Goal: Download file/media

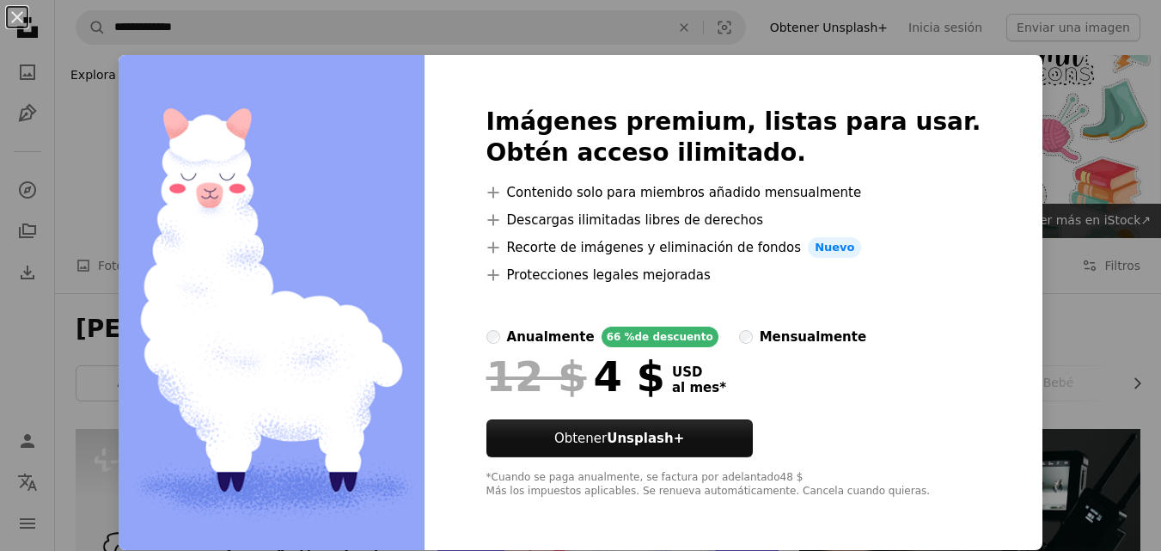
scroll to position [1547, 0]
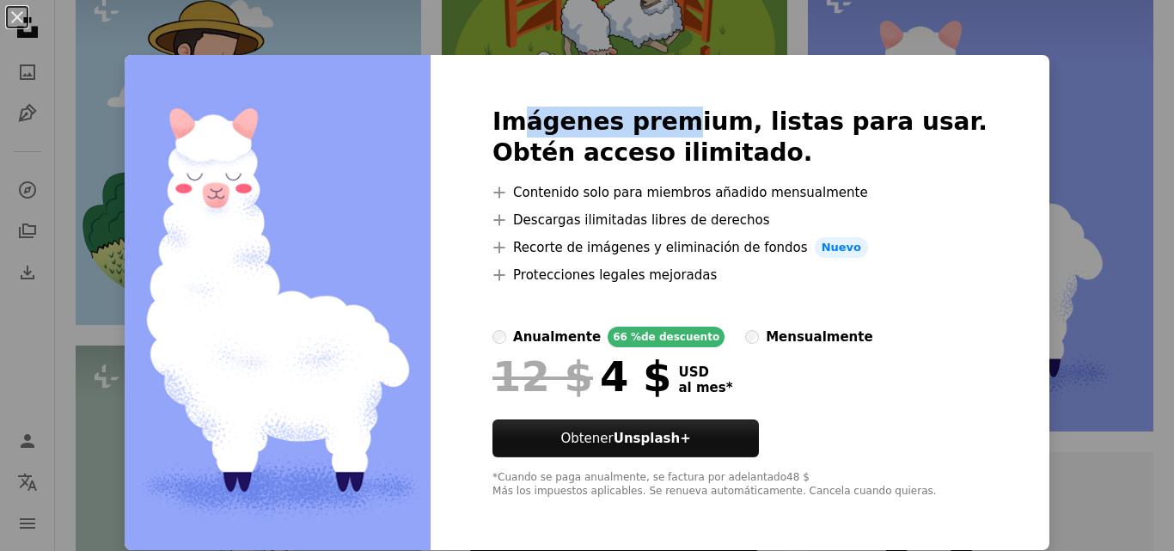
drag, startPoint x: 560, startPoint y: 124, endPoint x: 695, endPoint y: 116, distance: 136.0
click at [694, 116] on h2 "Imágenes premium, listas para usar. Obtén acceso ilimitado." at bounding box center [739, 138] width 495 height 62
click at [20, 19] on button "An X shape" at bounding box center [17, 17] width 21 height 21
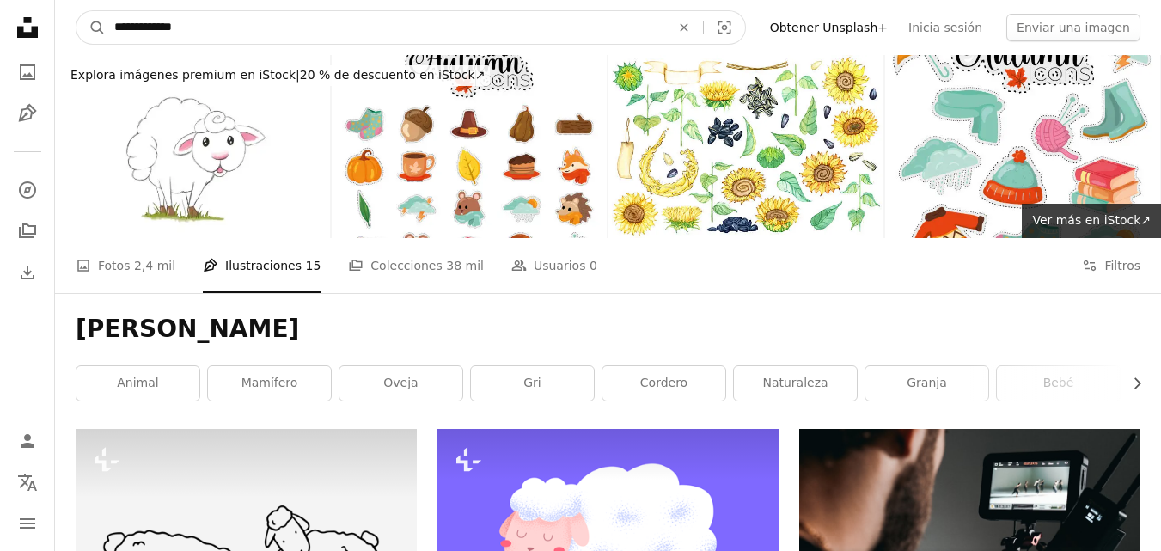
click at [289, 40] on input "**********" at bounding box center [386, 27] width 560 height 33
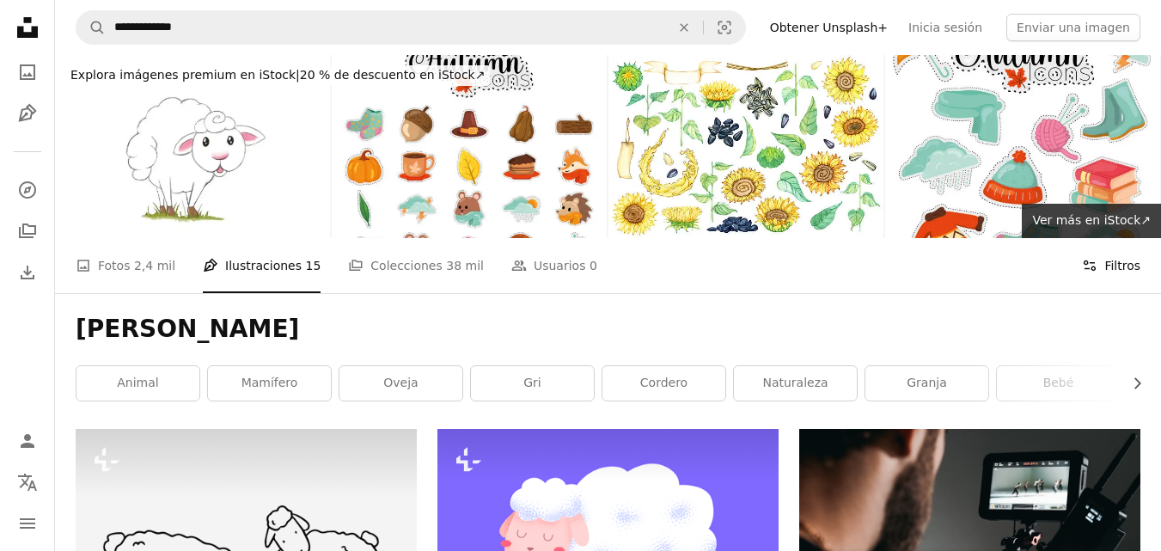
click at [1122, 272] on button "Filters Filtros" at bounding box center [1111, 265] width 58 height 55
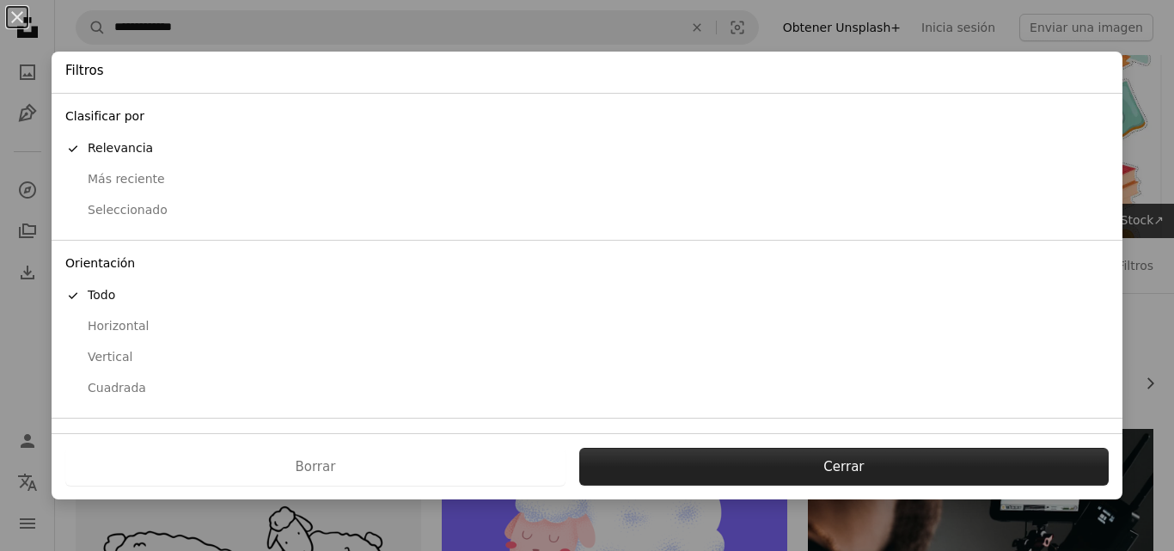
click at [838, 471] on button "Cerrar" at bounding box center [843, 467] width 529 height 38
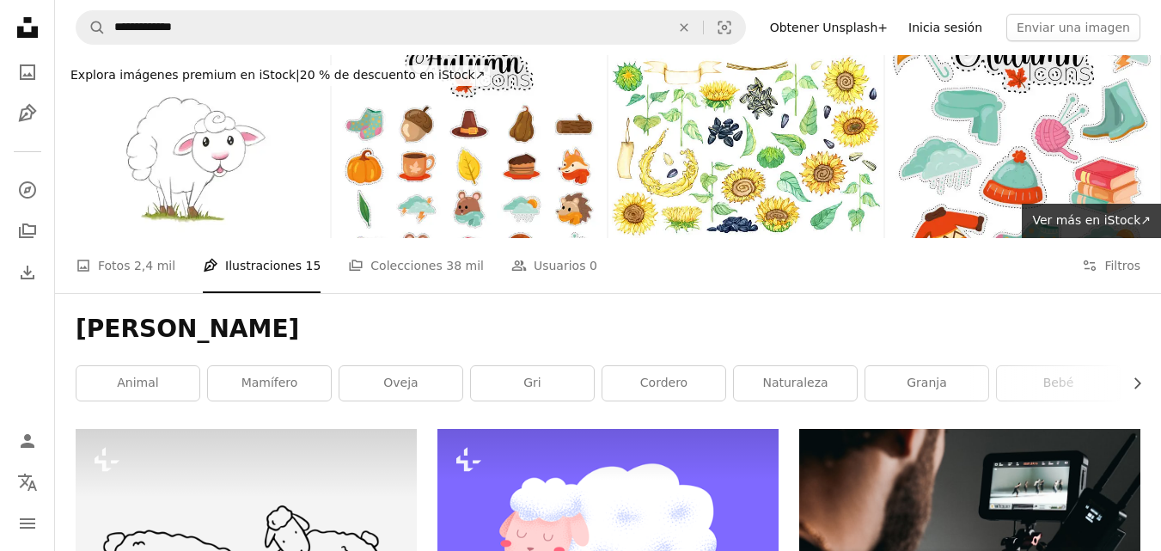
click at [988, 28] on link "Inicia sesión" at bounding box center [945, 28] width 95 height 28
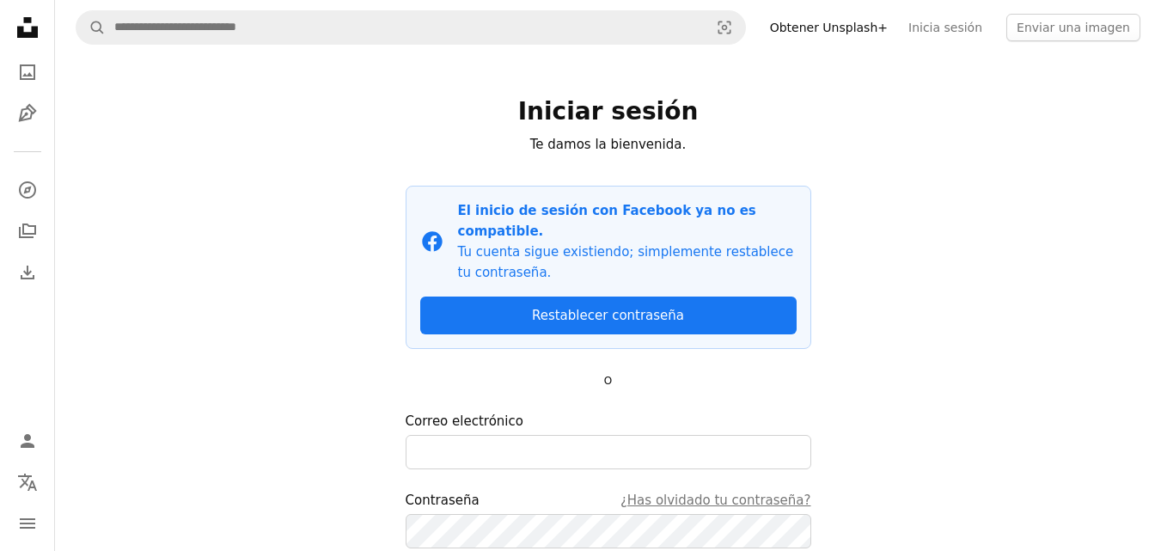
click at [917, 168] on div "A magnifying glass Visual search Obtener Unsplash+ Inicia sesión Enviar una ima…" at bounding box center [608, 368] width 1106 height 737
click at [980, 27] on link "Inicia sesión" at bounding box center [945, 28] width 95 height 28
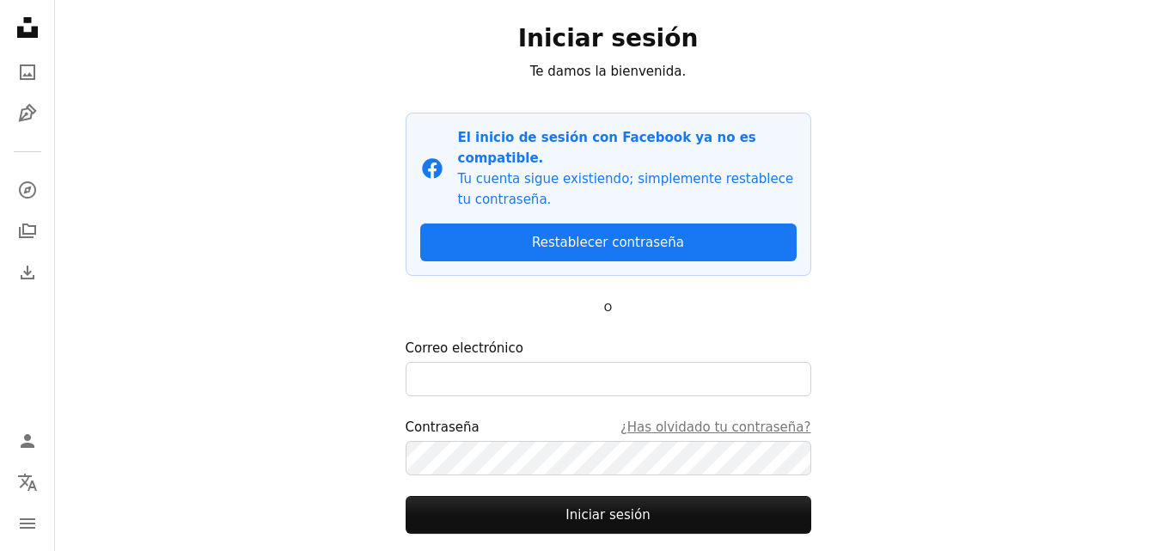
scroll to position [166, 0]
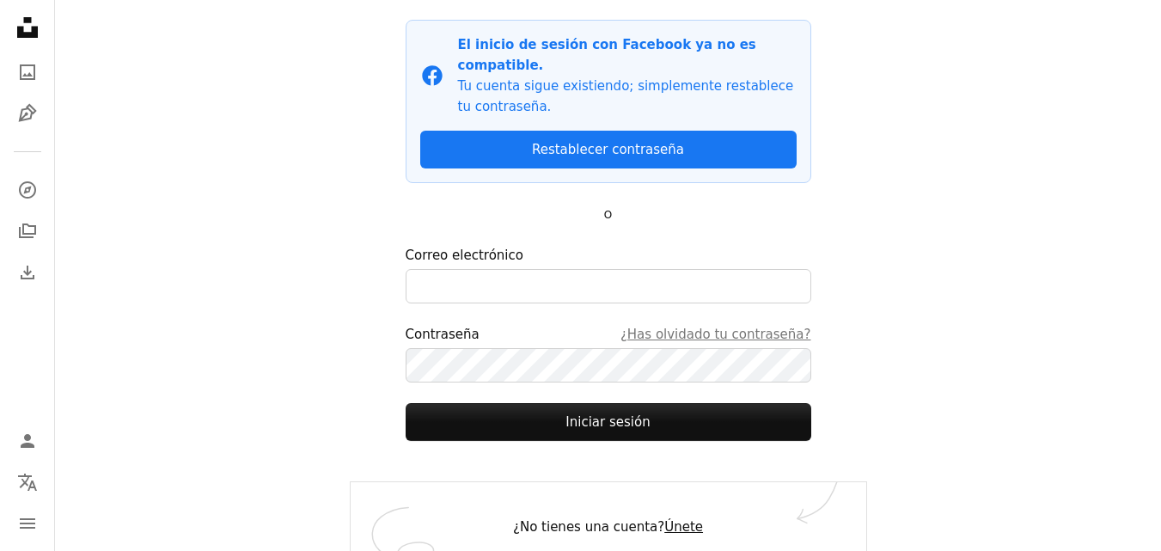
click at [675, 519] on link "Únete" at bounding box center [683, 526] width 39 height 15
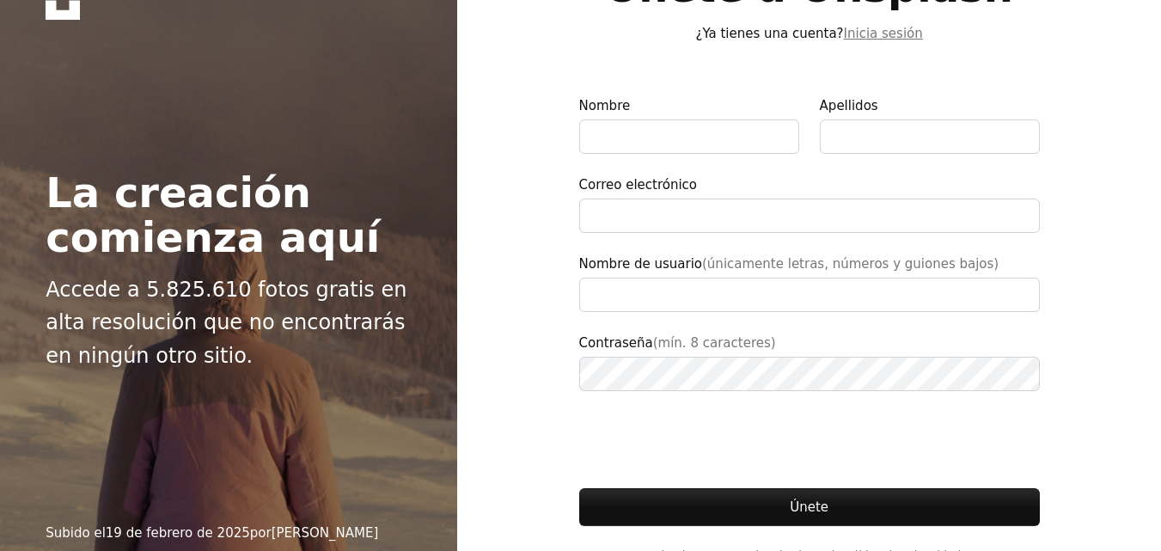
scroll to position [86, 0]
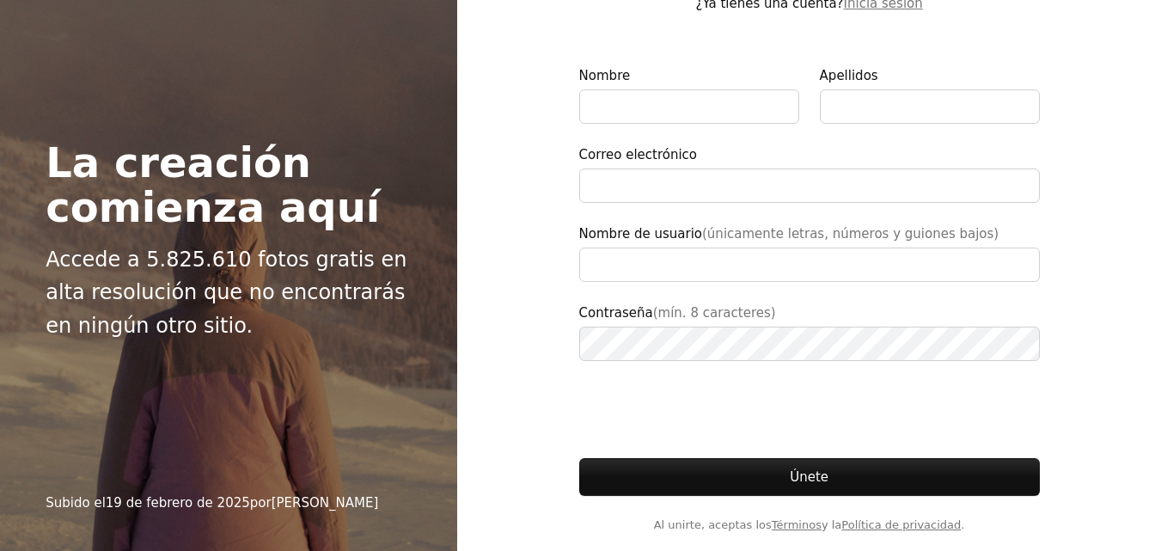
type input "**********"
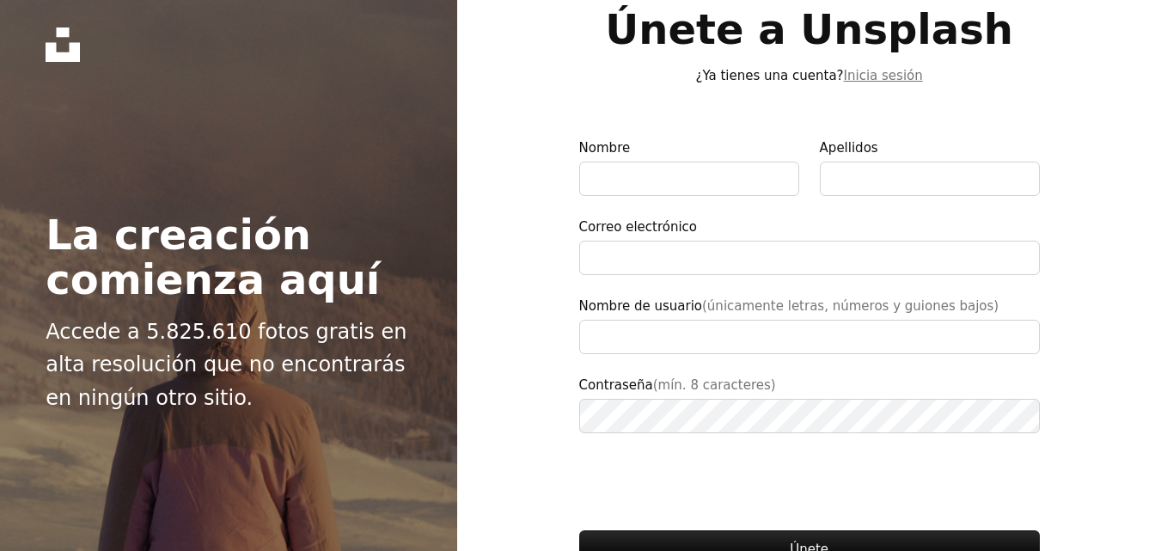
scroll to position [0, 0]
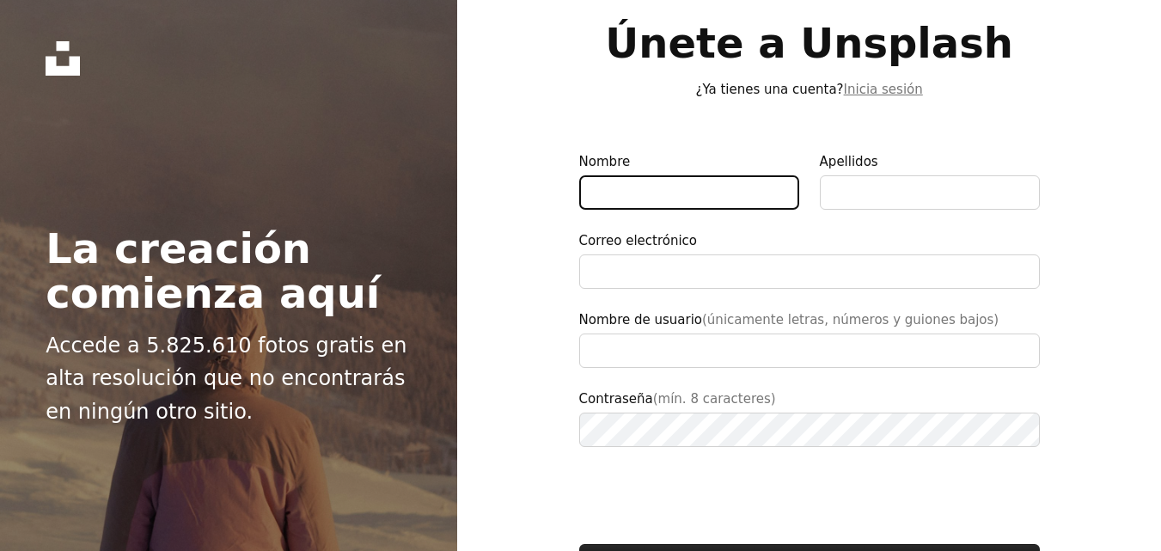
click at [665, 201] on input "Nombre" at bounding box center [689, 192] width 220 height 34
type input "****"
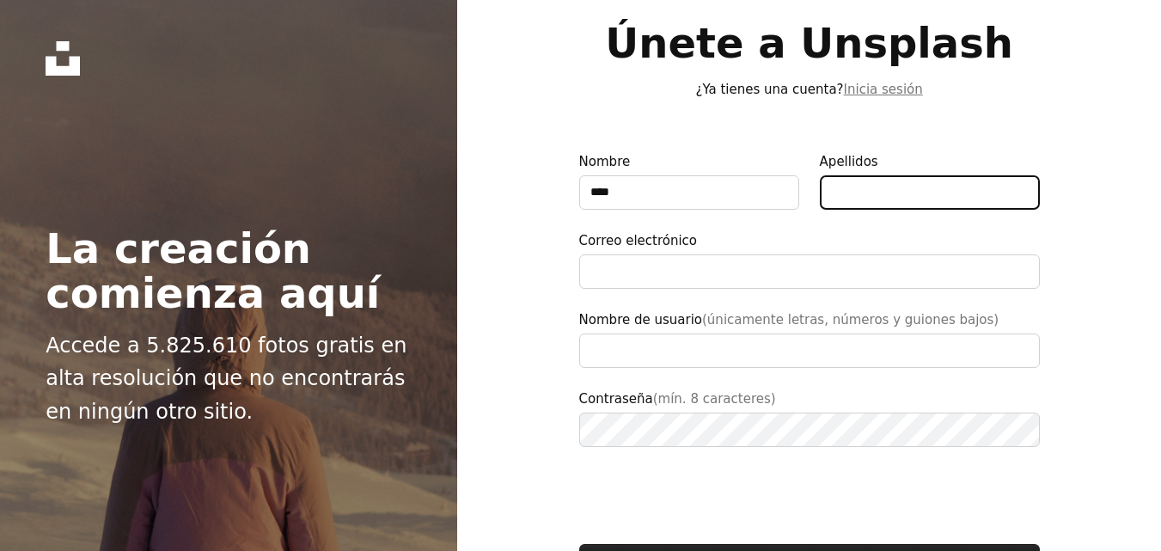
click at [856, 196] on input "Apellidos" at bounding box center [930, 192] width 220 height 34
type input "******"
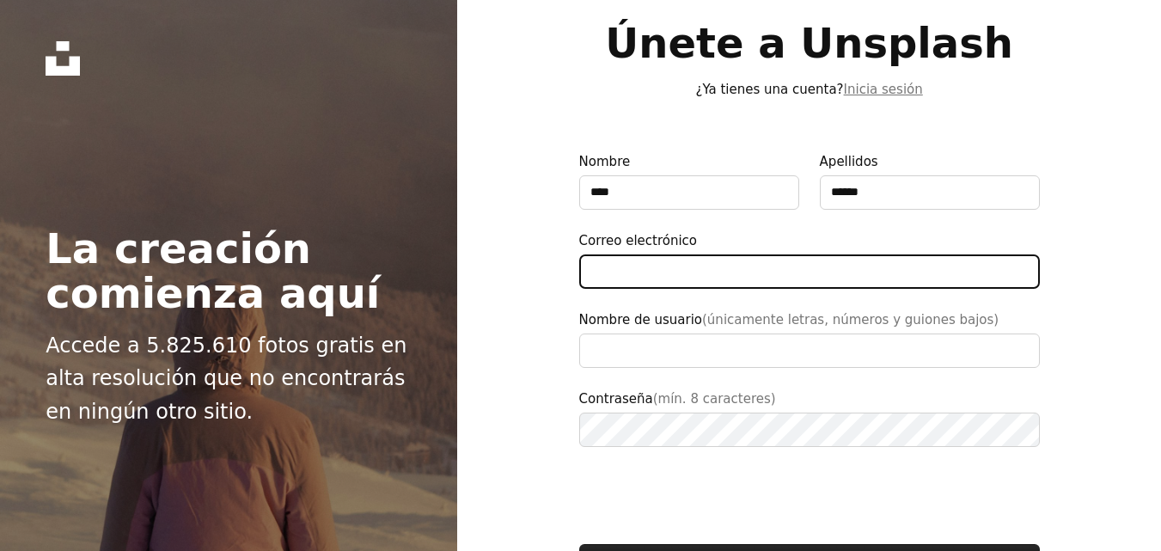
click at [773, 278] on input "Correo electrónico" at bounding box center [809, 271] width 461 height 34
type input "**********"
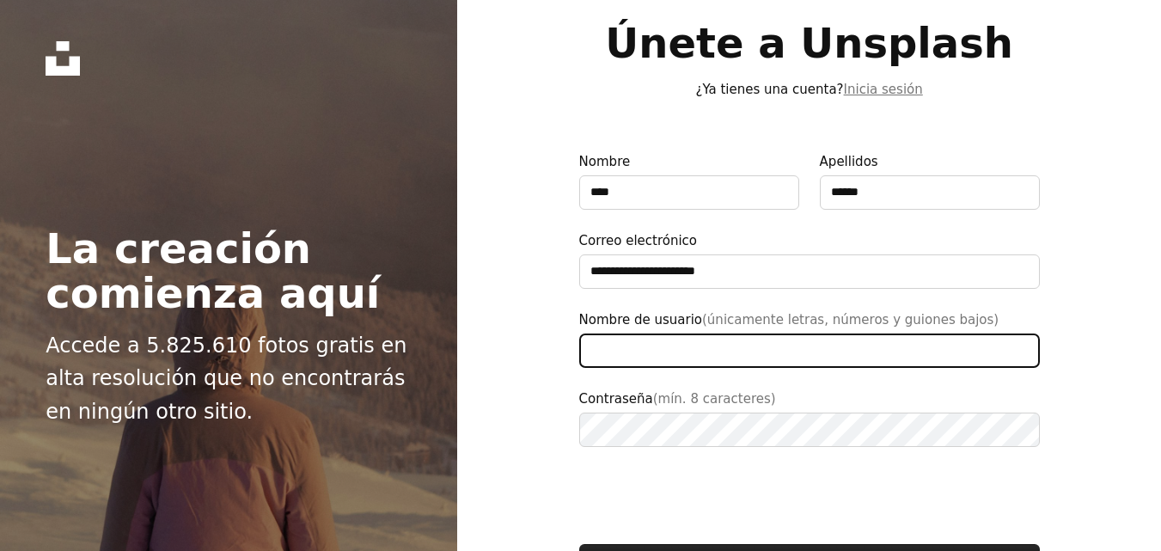
click at [647, 364] on input "Nombre de usuario (únicamente letras, números y guiones bajos)" at bounding box center [809, 350] width 461 height 34
type input "****"
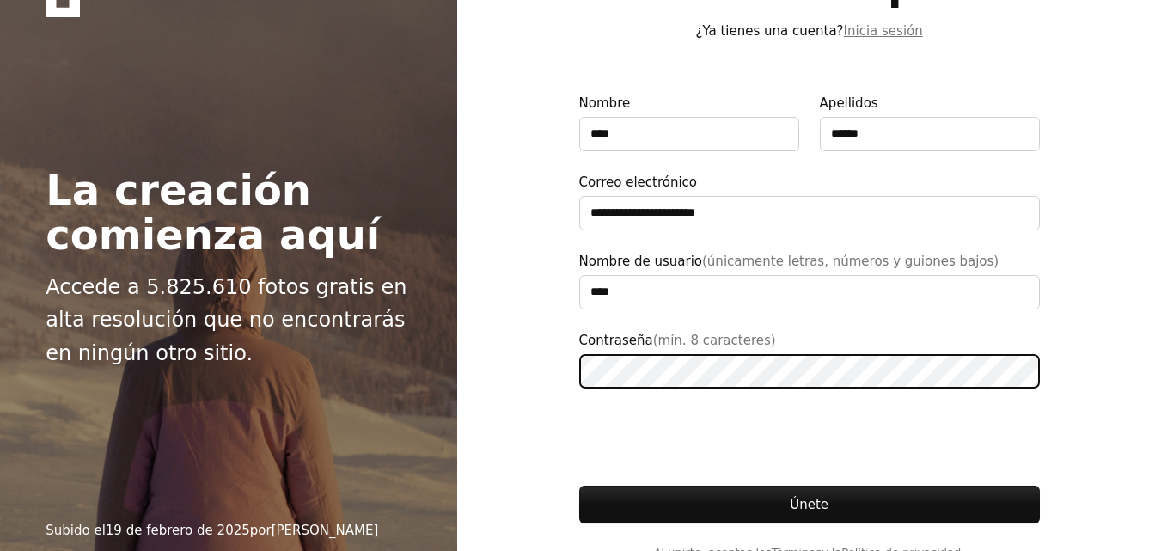
scroll to position [86, 0]
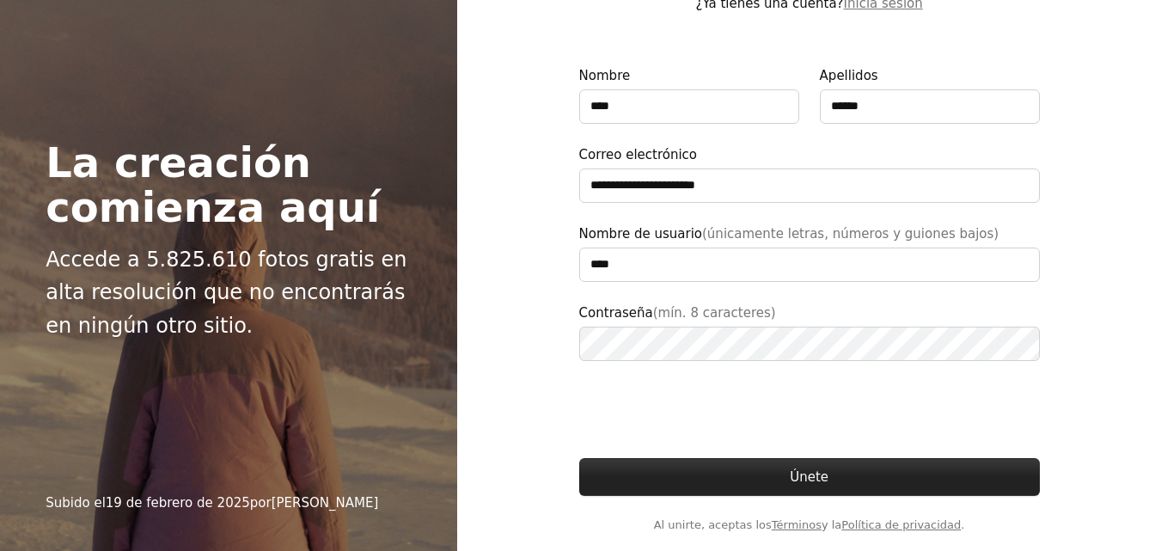
click at [808, 476] on button "Únete" at bounding box center [809, 477] width 461 height 38
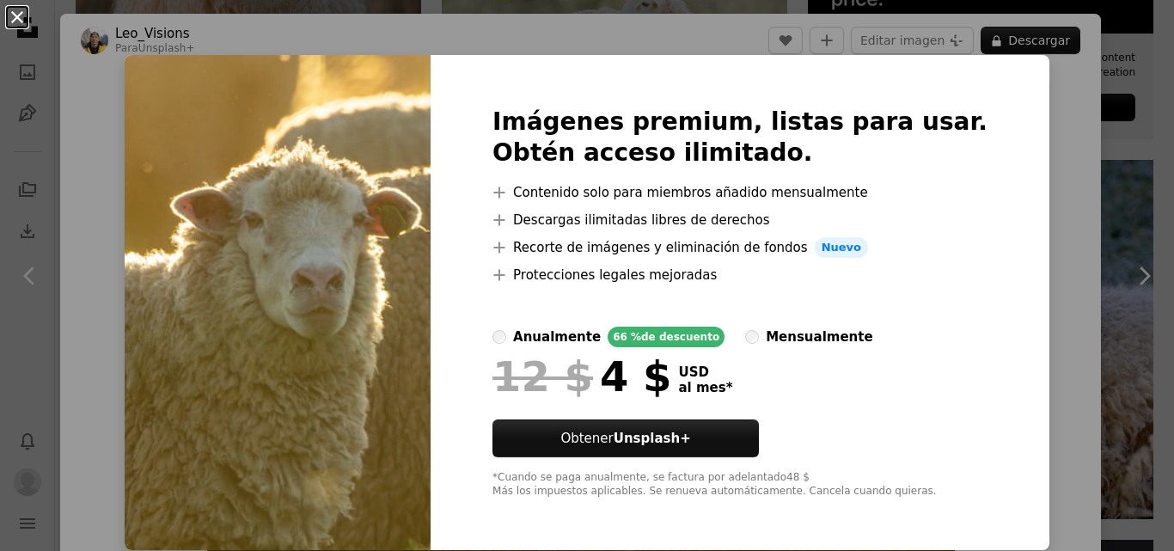
click at [15, 19] on button "An X shape" at bounding box center [17, 17] width 21 height 21
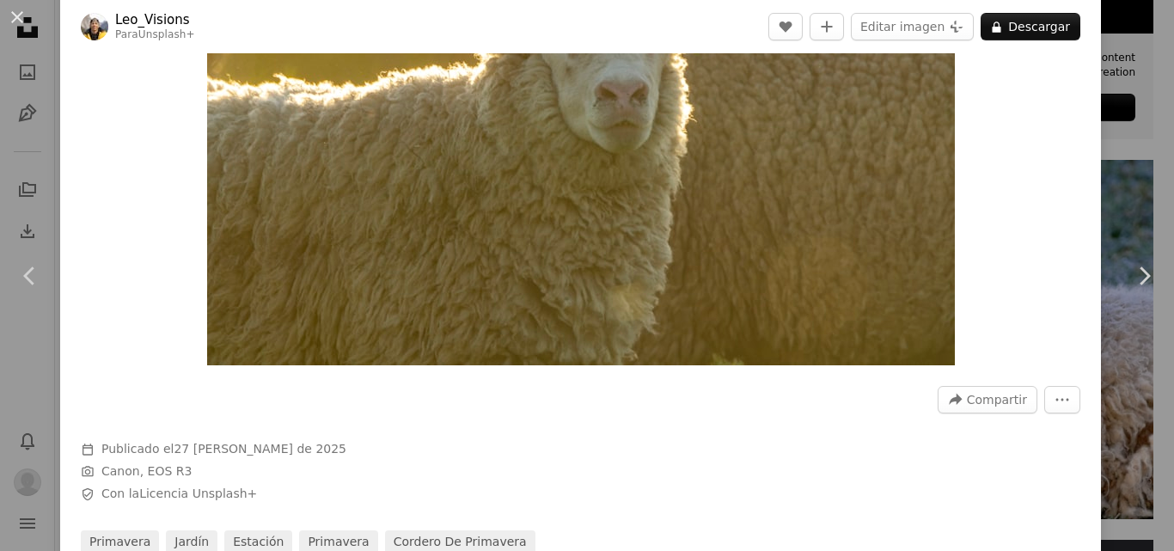
scroll to position [516, 0]
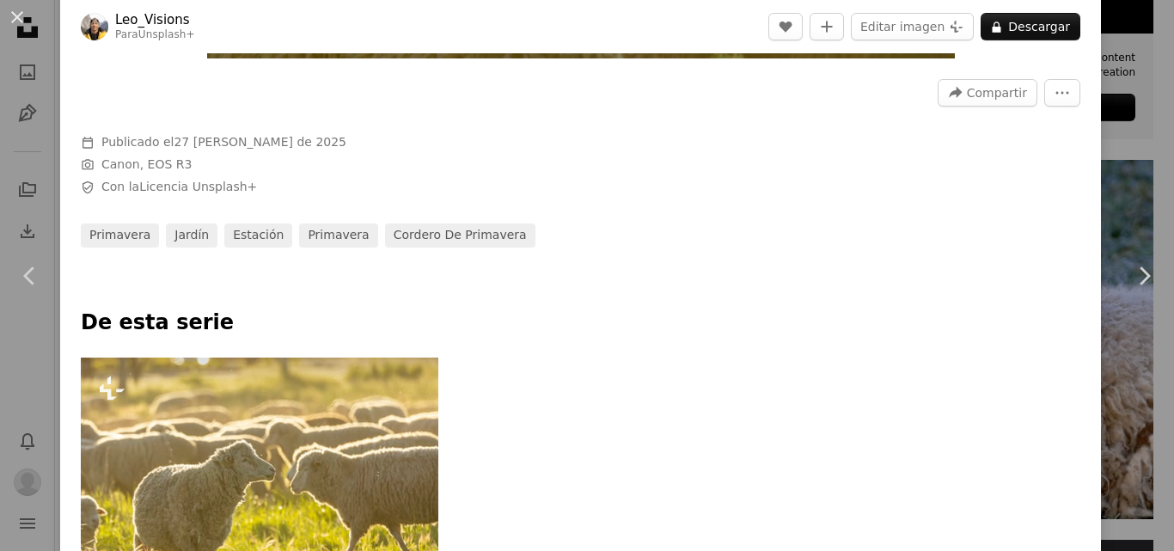
click at [317, 473] on img at bounding box center [260, 477] width 358 height 238
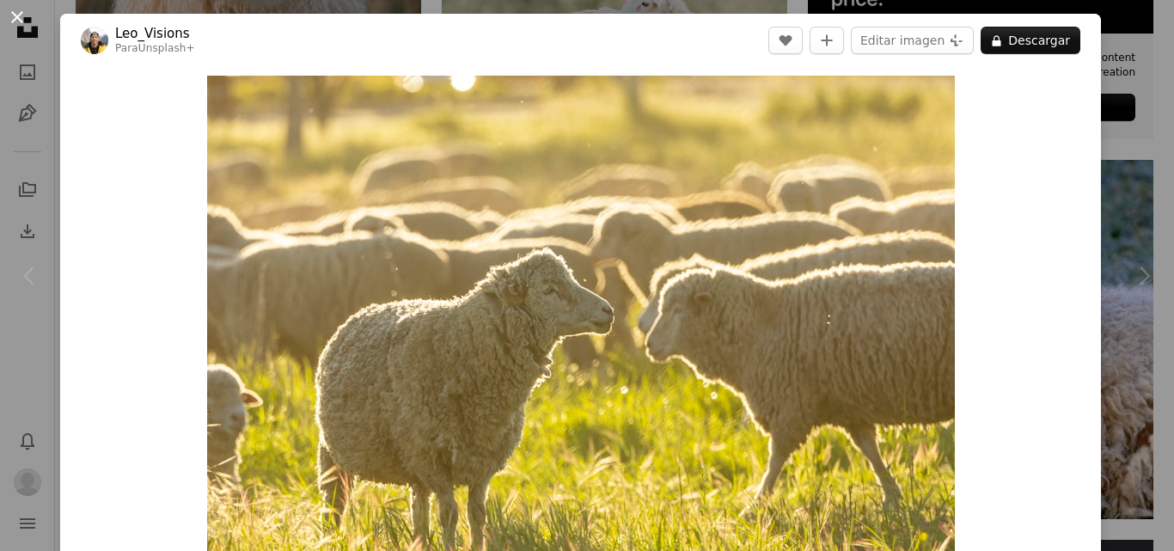
click at [19, 11] on button "An X shape" at bounding box center [17, 17] width 21 height 21
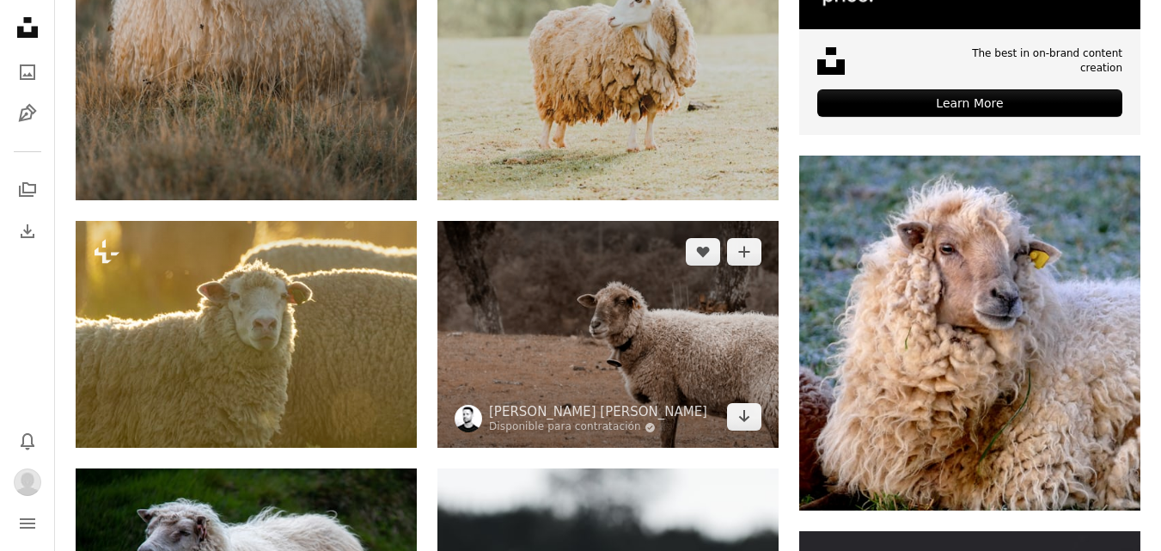
click at [666, 339] on img at bounding box center [607, 334] width 341 height 227
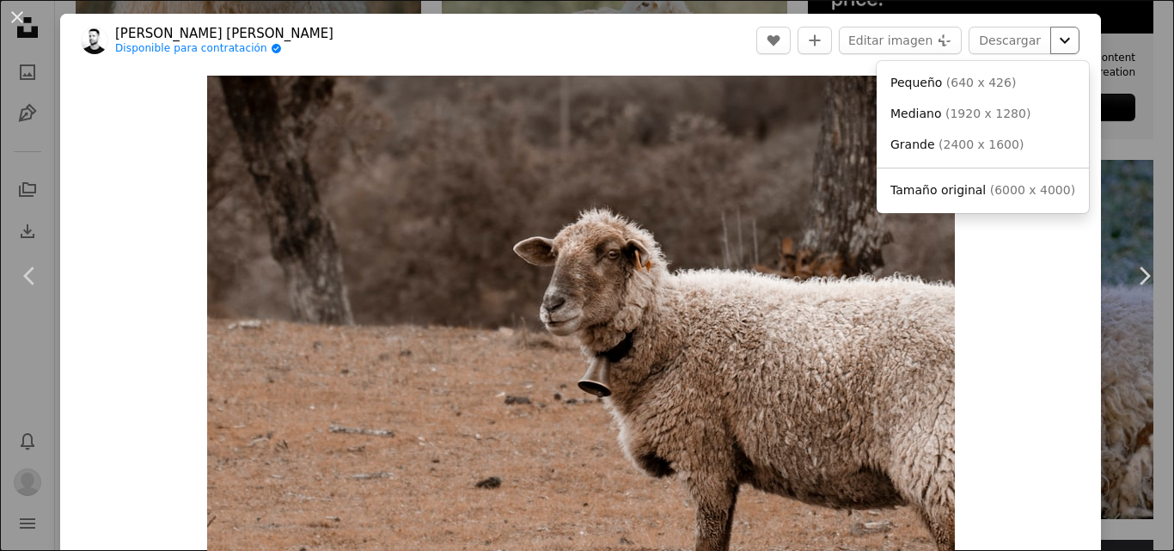
click at [1052, 46] on icon "Chevron down" at bounding box center [1065, 40] width 28 height 21
click at [969, 192] on span "Tamaño original" at bounding box center [937, 190] width 95 height 14
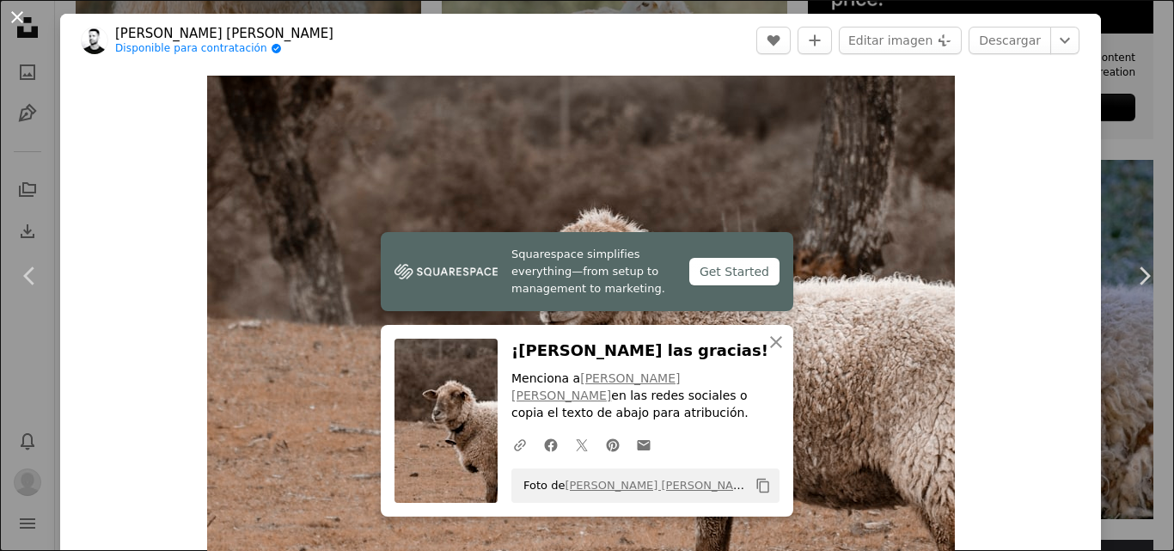
click at [15, 13] on button "An X shape" at bounding box center [17, 17] width 21 height 21
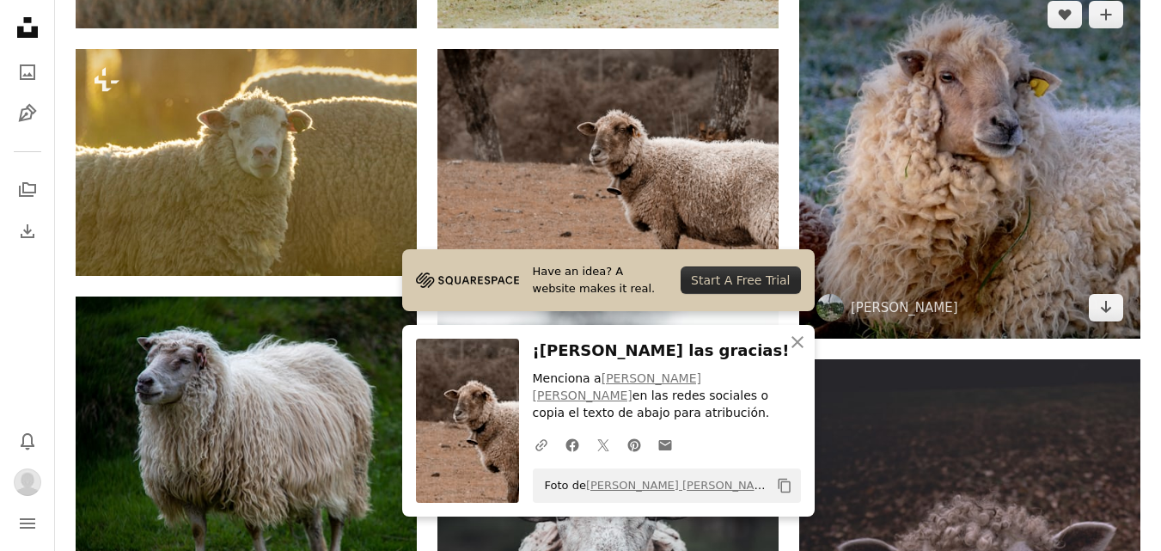
scroll to position [1117, 0]
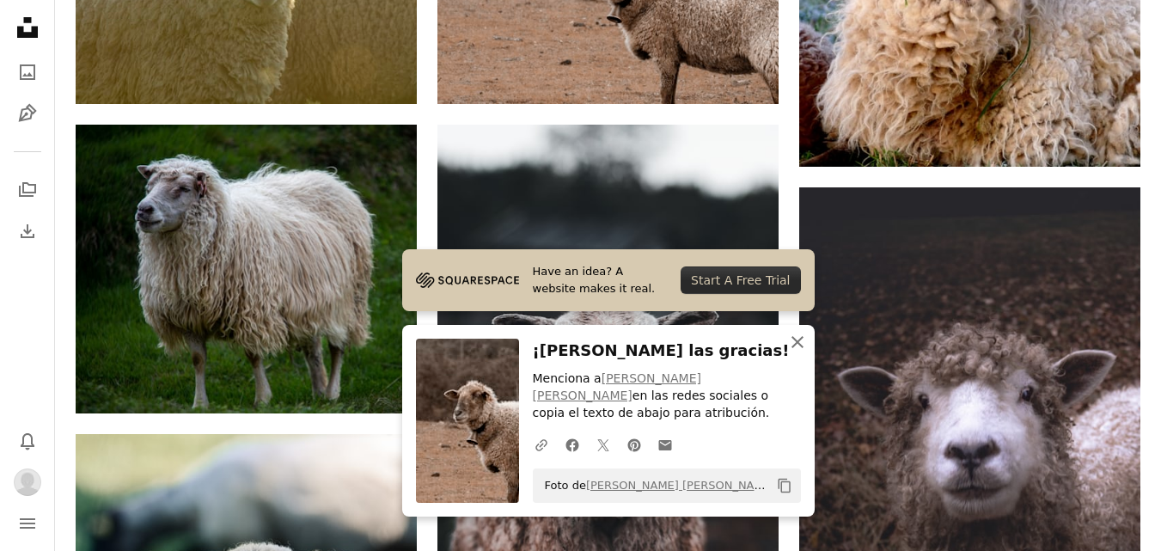
click at [797, 348] on icon "button" at bounding box center [798, 342] width 12 height 12
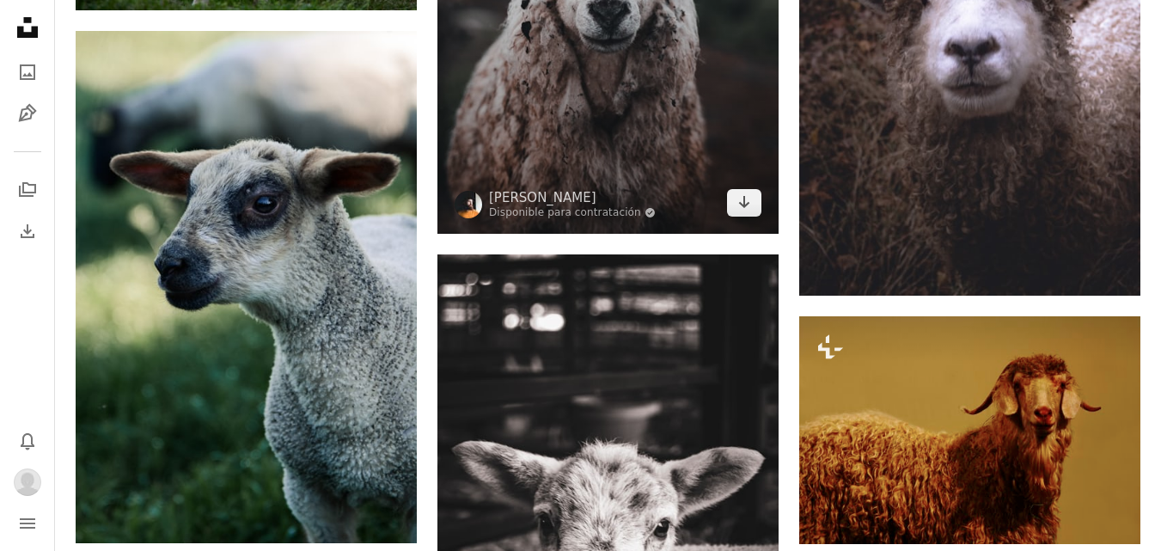
scroll to position [1547, 0]
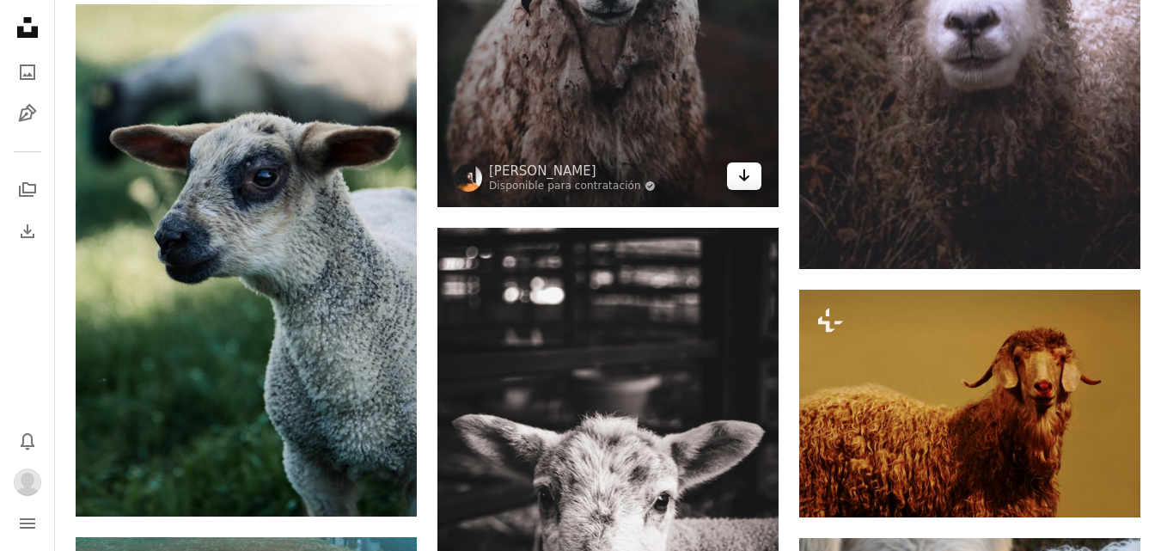
click at [742, 180] on icon "Arrow pointing down" at bounding box center [744, 175] width 14 height 21
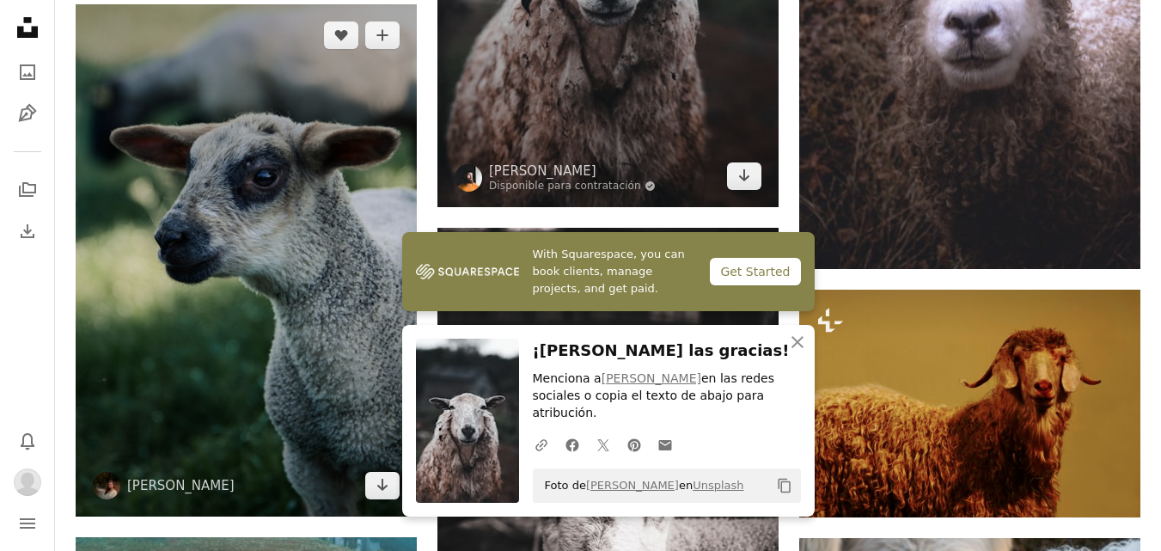
scroll to position [1719, 0]
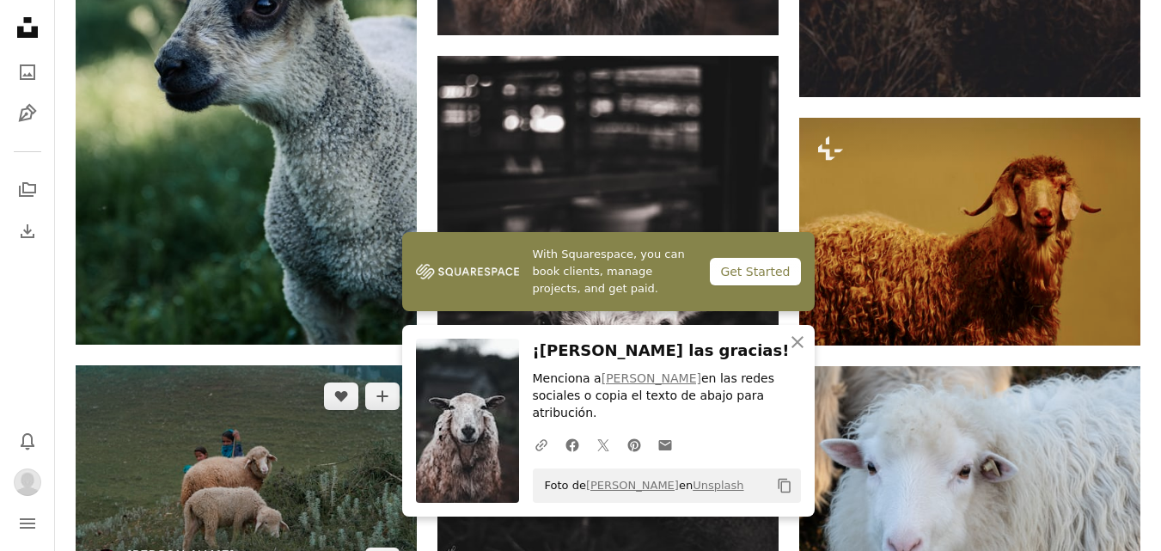
click at [228, 432] on img at bounding box center [246, 478] width 341 height 227
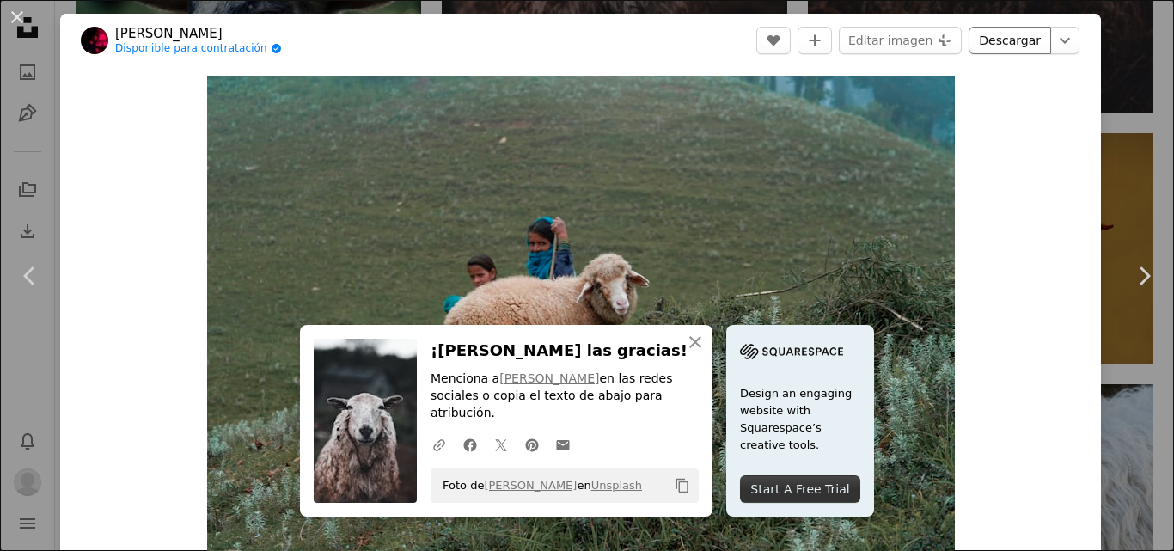
click at [1015, 46] on link "Descargar" at bounding box center [1010, 41] width 83 height 28
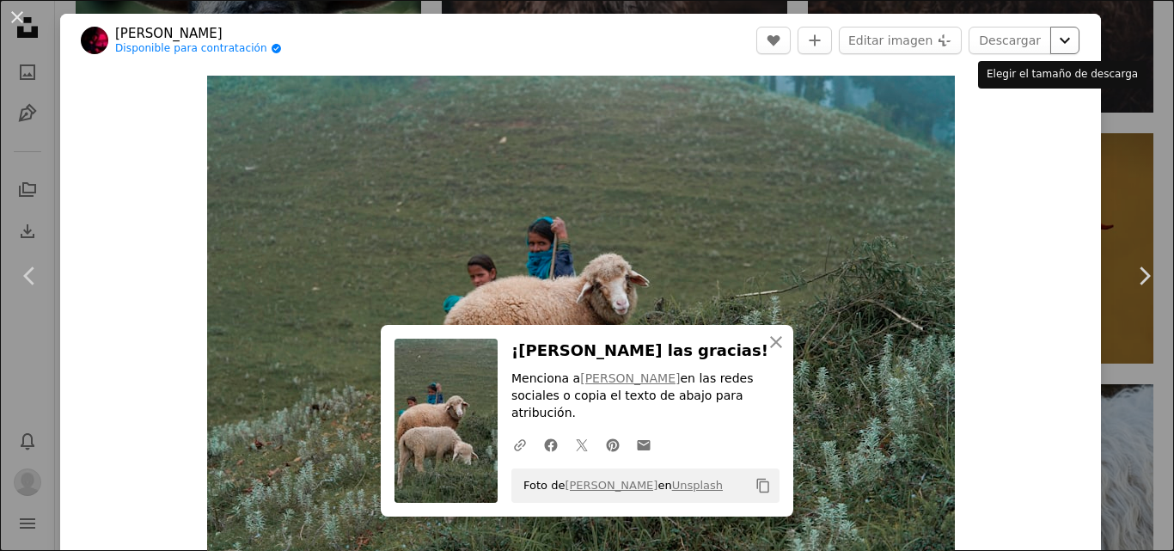
click at [1061, 48] on icon "Chevron down" at bounding box center [1065, 40] width 28 height 21
click at [10, 18] on dialog "An X shape Chevron left Chevron right An X shape Cerrar ¡[PERSON_NAME] las grac…" at bounding box center [587, 275] width 1174 height 551
click at [19, 16] on button "An X shape" at bounding box center [17, 17] width 21 height 21
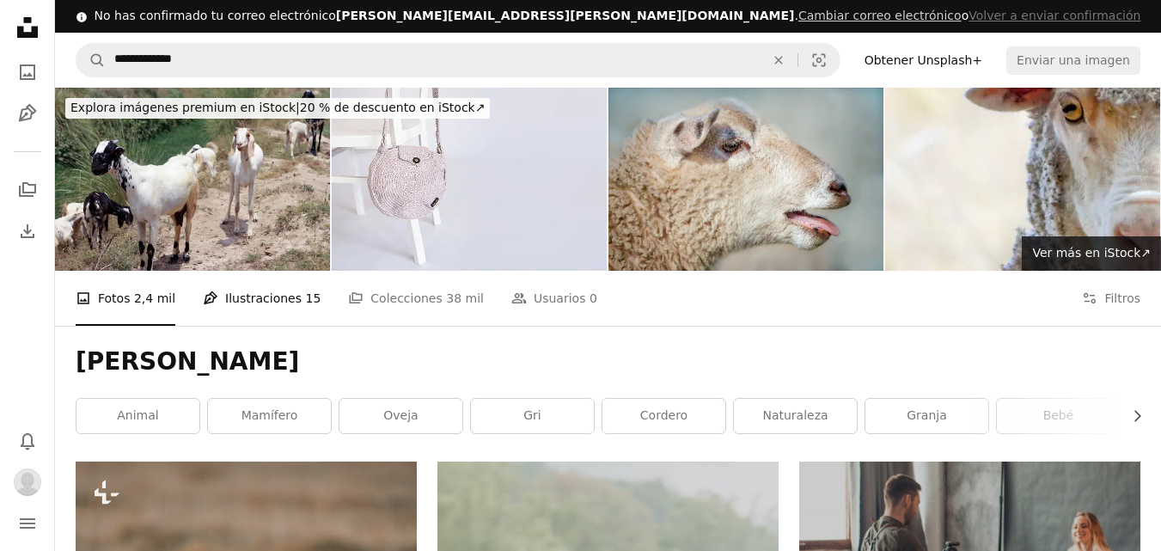
click at [260, 303] on link "Pen Tool Ilustraciones 15" at bounding box center [262, 298] width 118 height 55
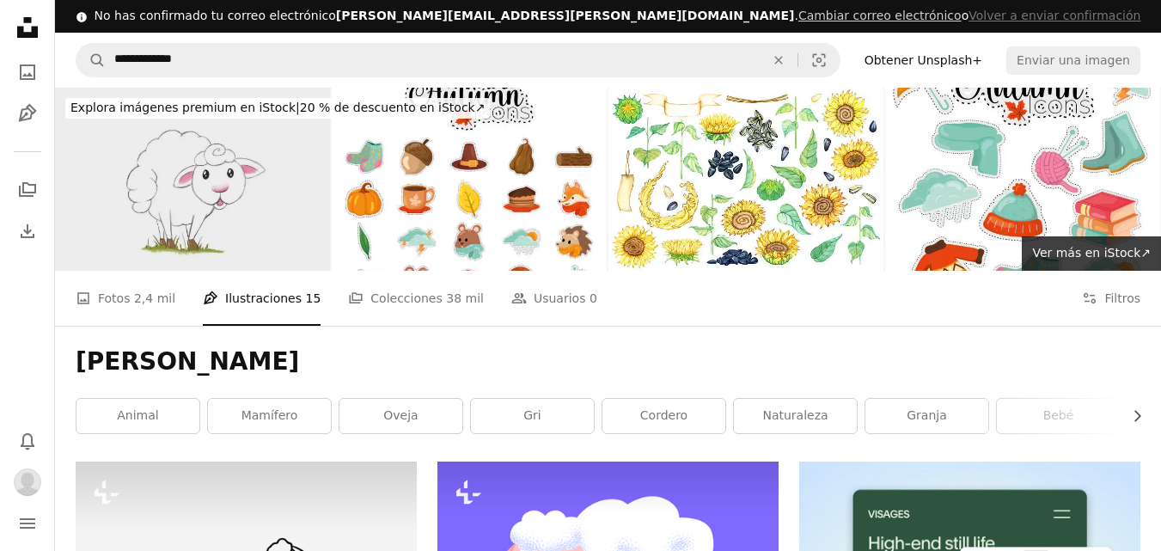
click at [139, 188] on img at bounding box center [192, 179] width 275 height 183
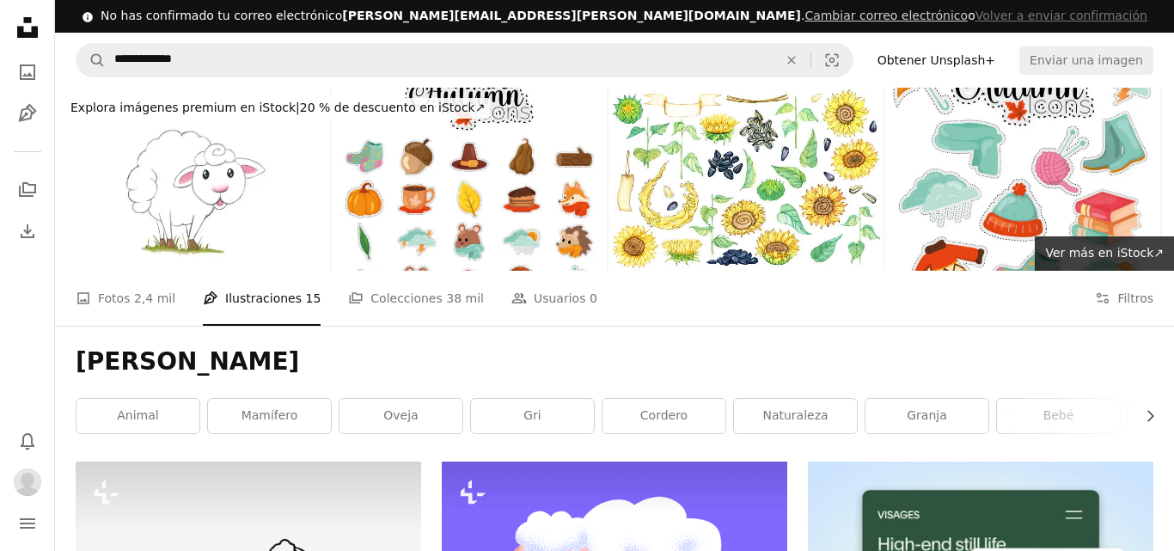
scroll to position [1977, 0]
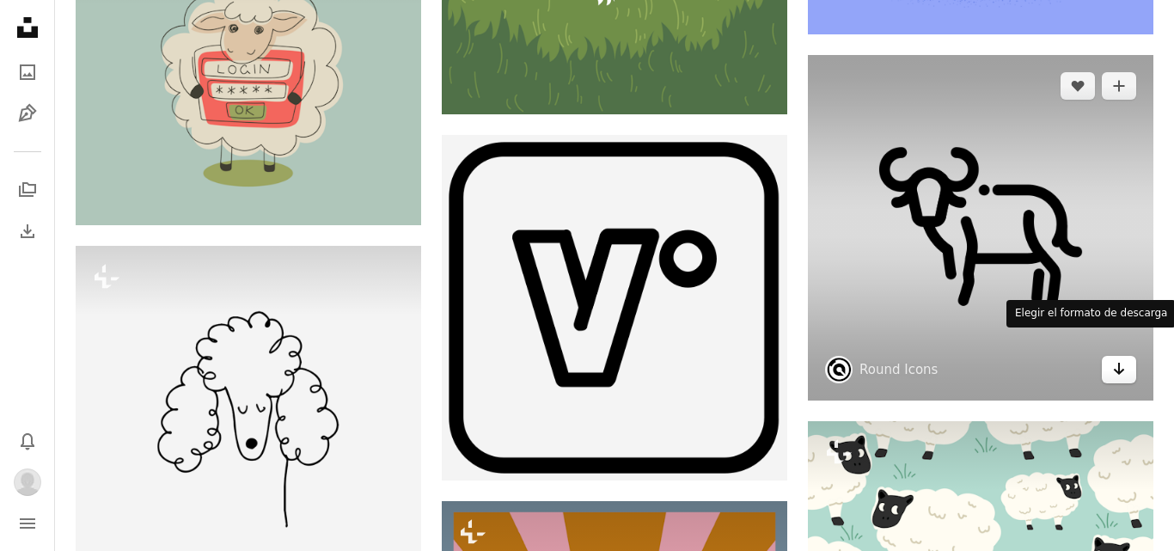
click at [1114, 363] on icon "Elegir el formato de descarga" at bounding box center [1119, 369] width 11 height 12
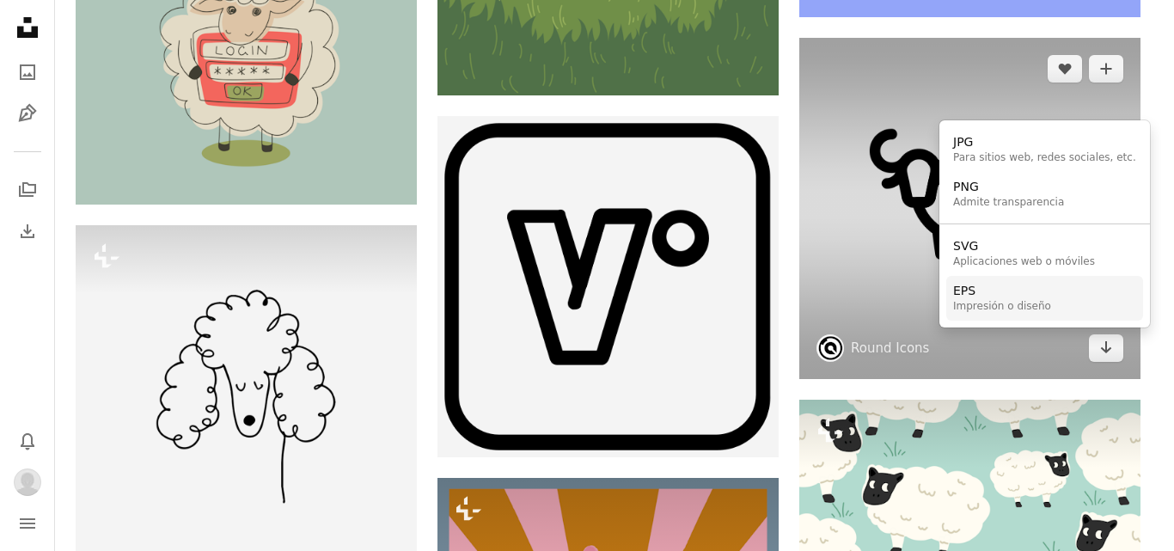
click at [971, 296] on div "EPS" at bounding box center [1002, 291] width 98 height 17
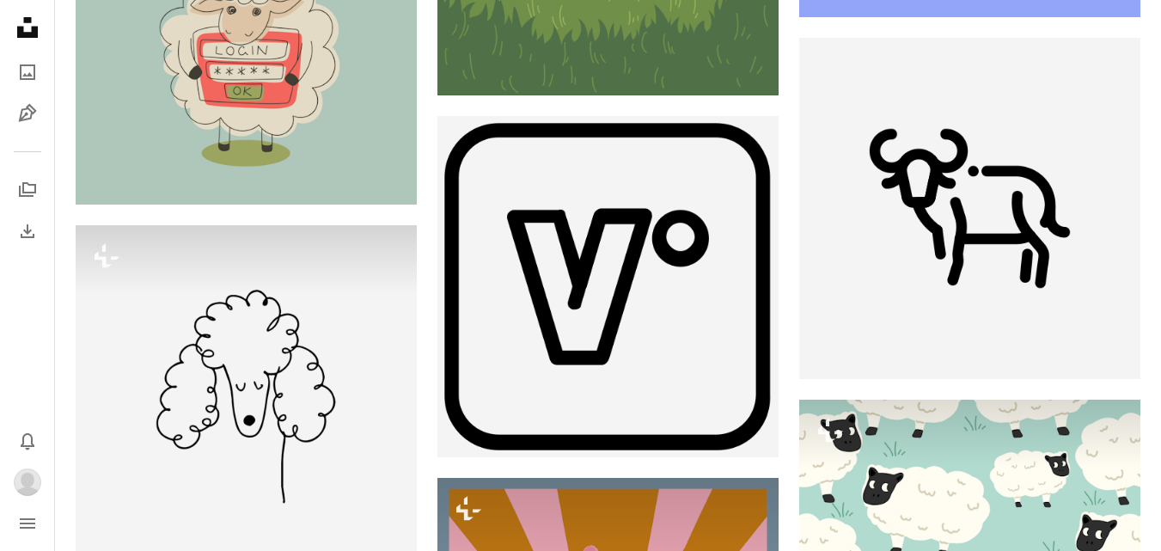
scroll to position [0, 0]
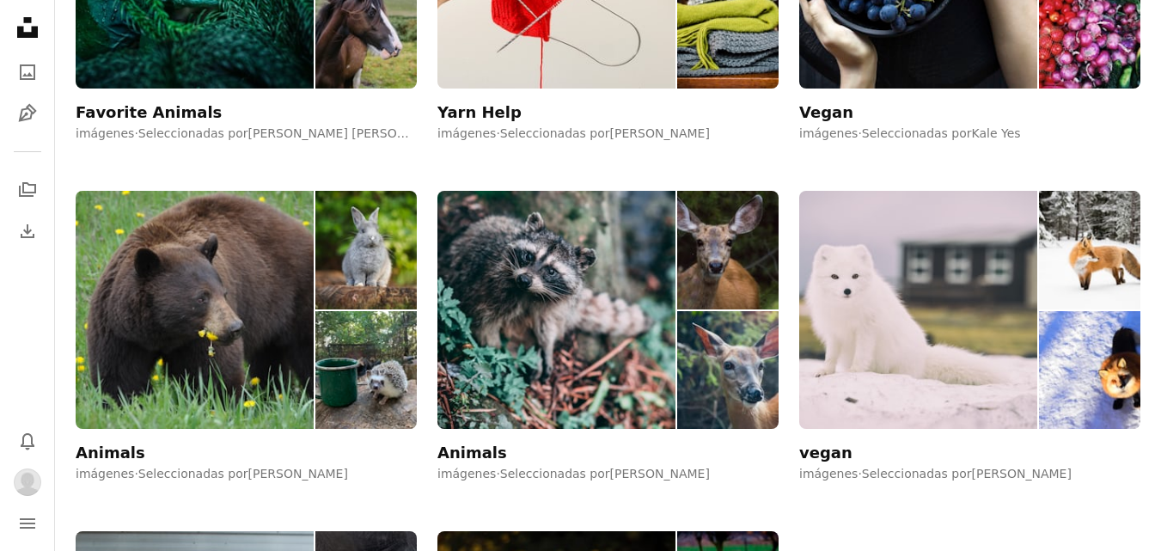
scroll to position [430, 0]
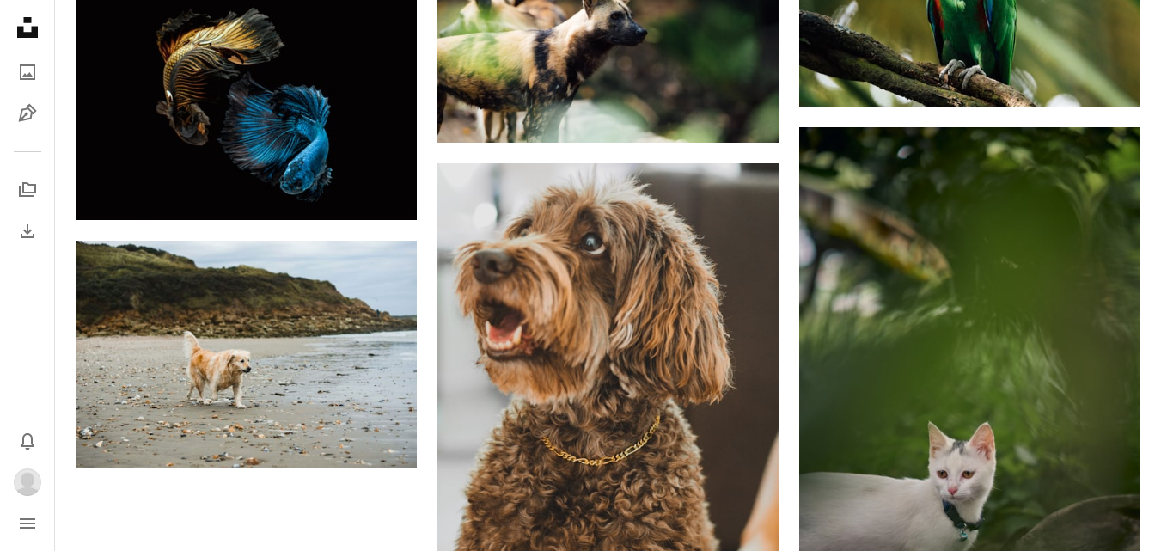
scroll to position [344, 0]
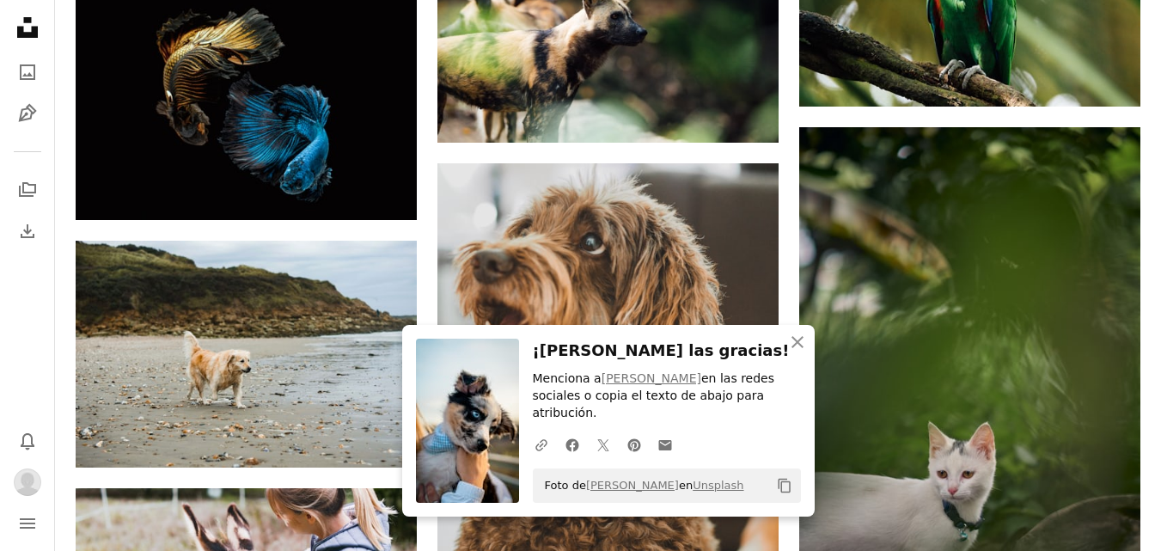
scroll to position [774, 0]
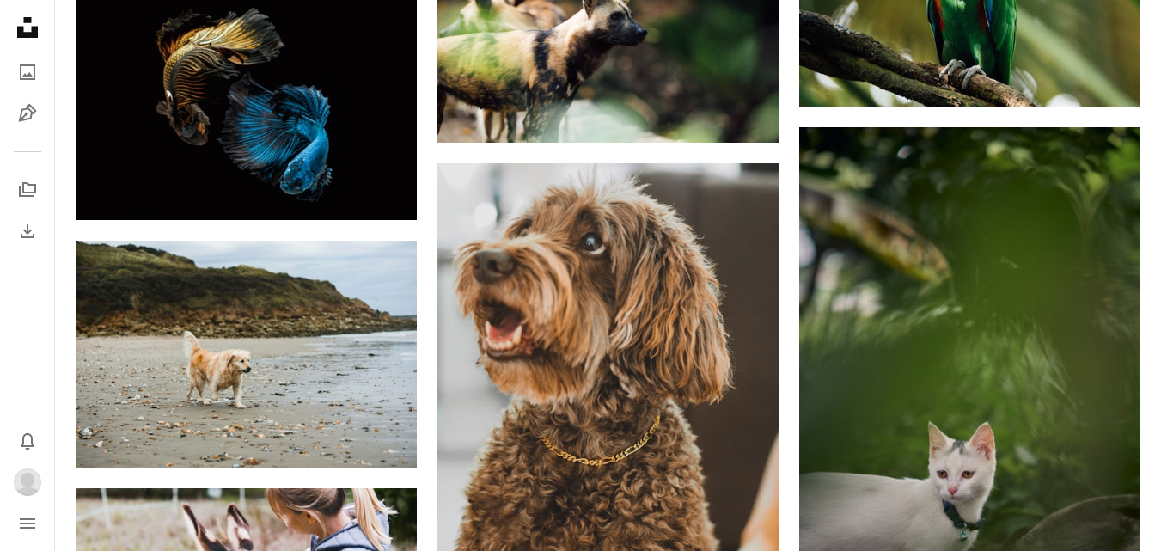
scroll to position [344, 0]
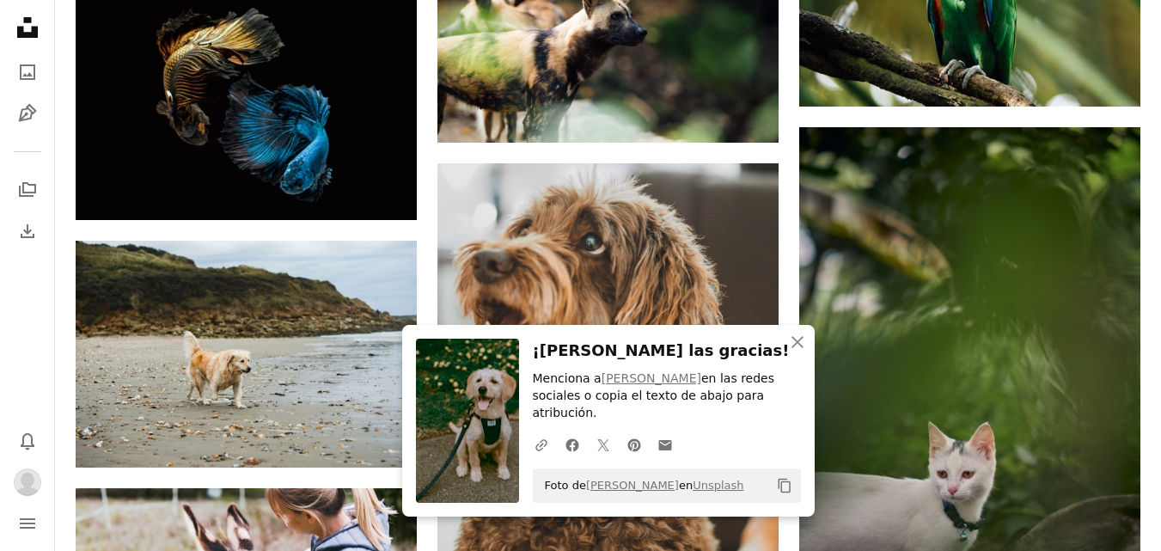
scroll to position [0, 0]
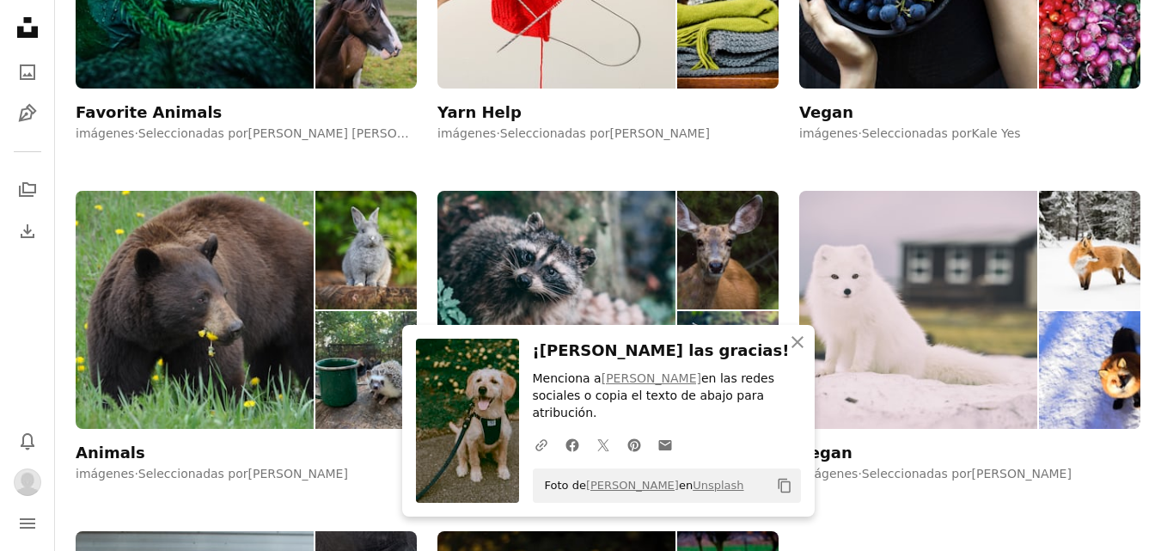
type input "*"
type input "**********"
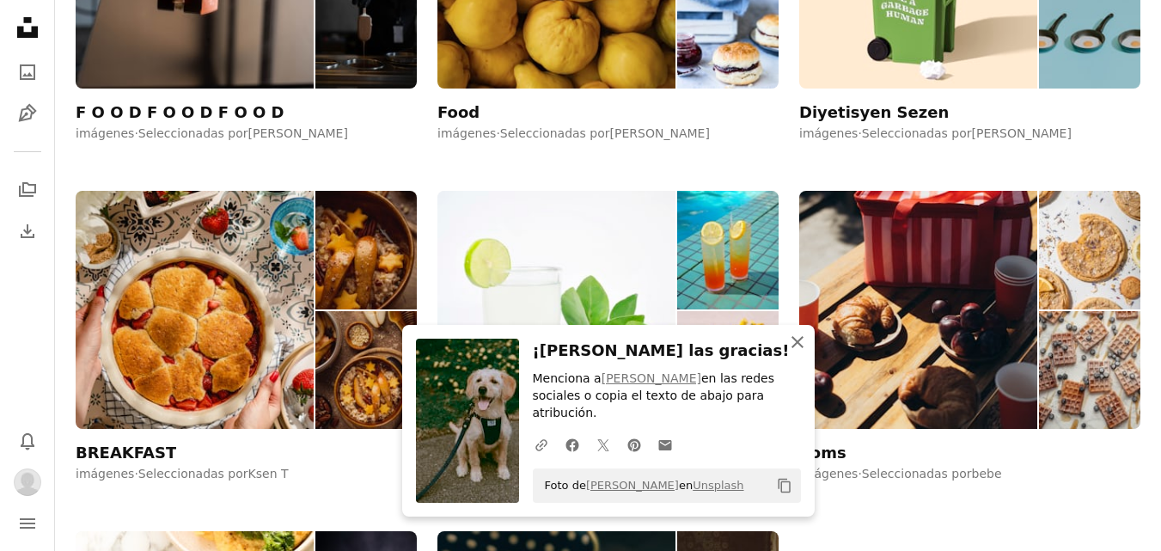
click at [799, 348] on icon "button" at bounding box center [798, 342] width 12 height 12
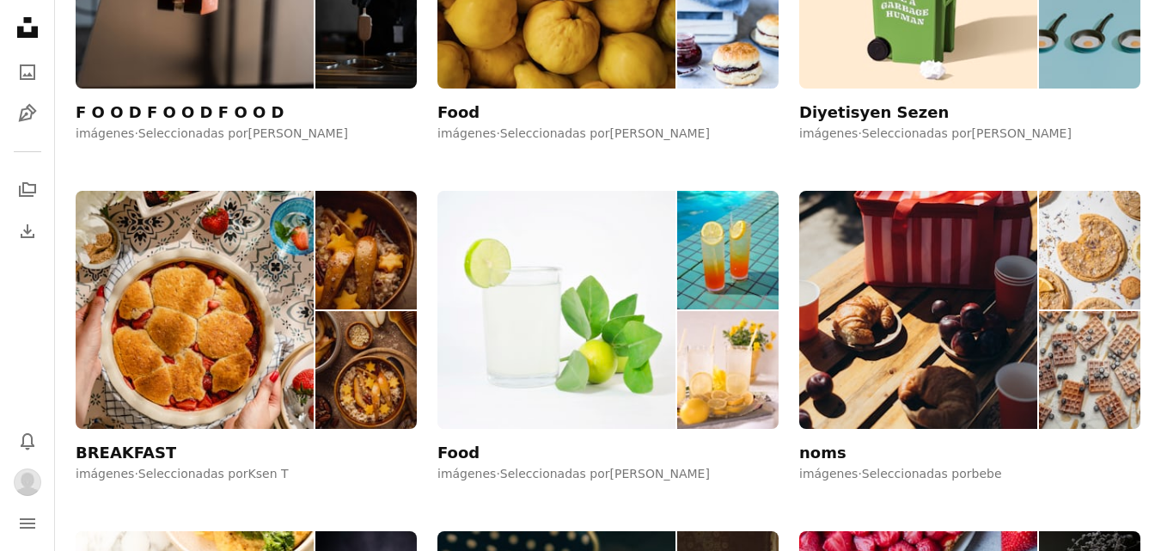
scroll to position [172, 0]
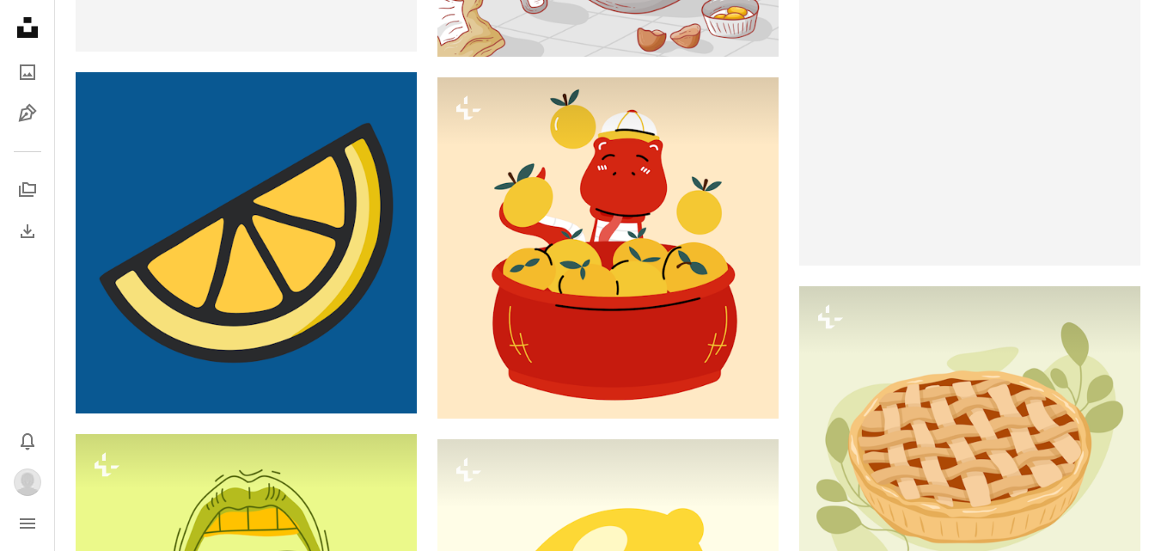
scroll to position [688, 0]
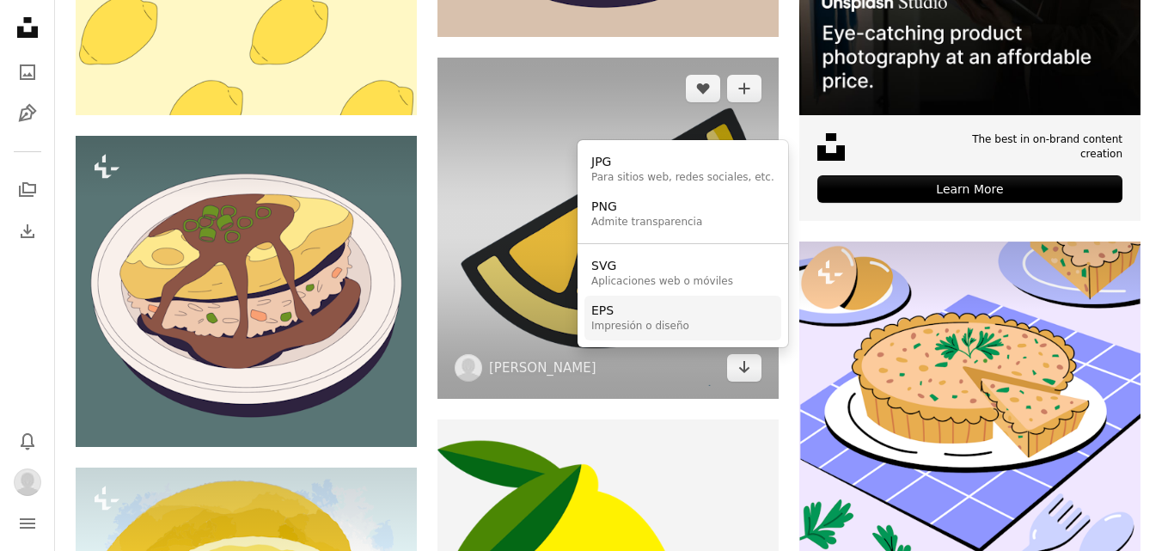
click at [633, 317] on div "EPS" at bounding box center [640, 311] width 98 height 17
